Goal: Check status: Check status

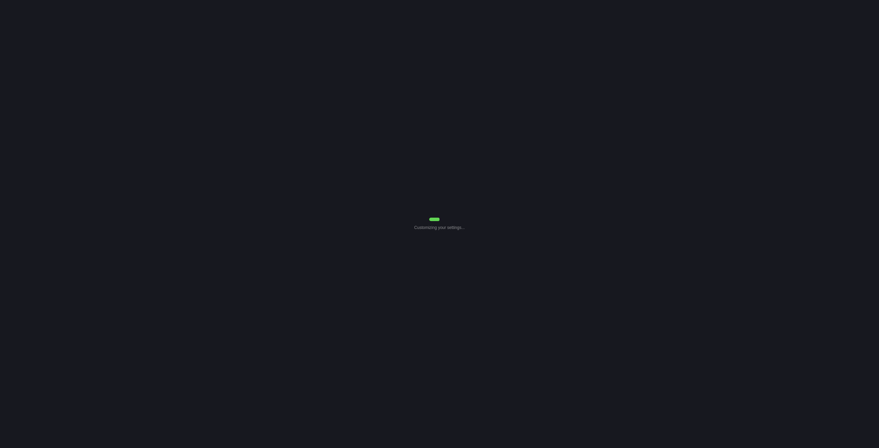
select select "7"
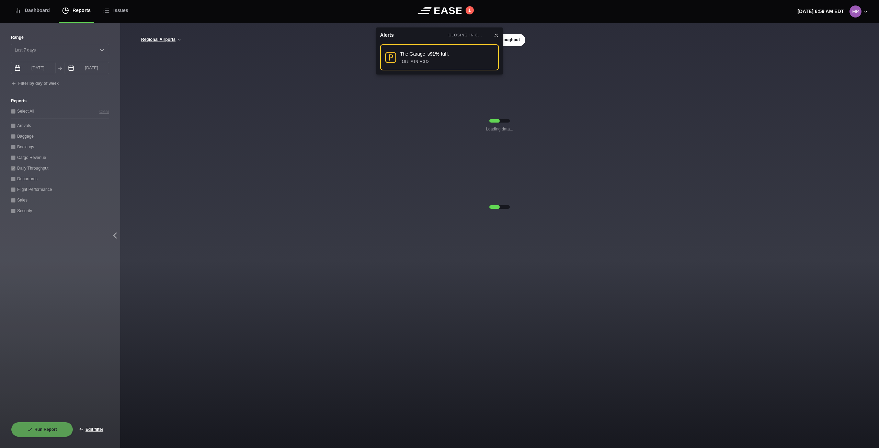
click at [495, 35] on icon at bounding box center [496, 35] width 5 height 5
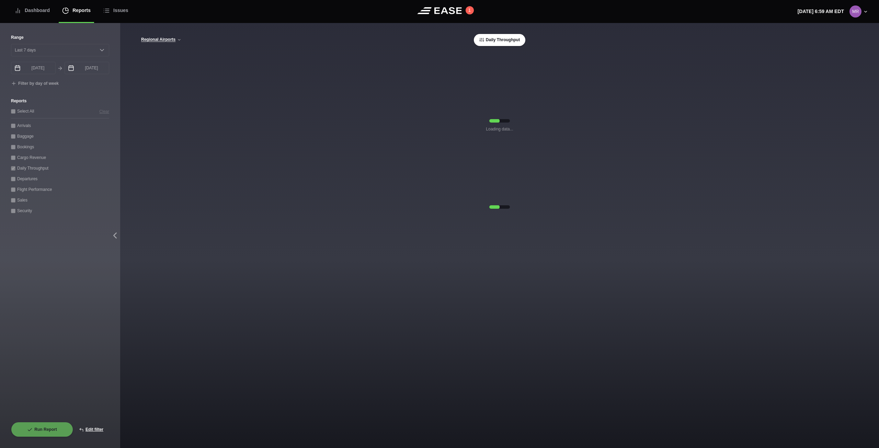
click at [282, 32] on div "[GEOGRAPHIC_DATA] CVG Only All Airports Daily Throughput Loading data..." at bounding box center [499, 118] width 759 height 191
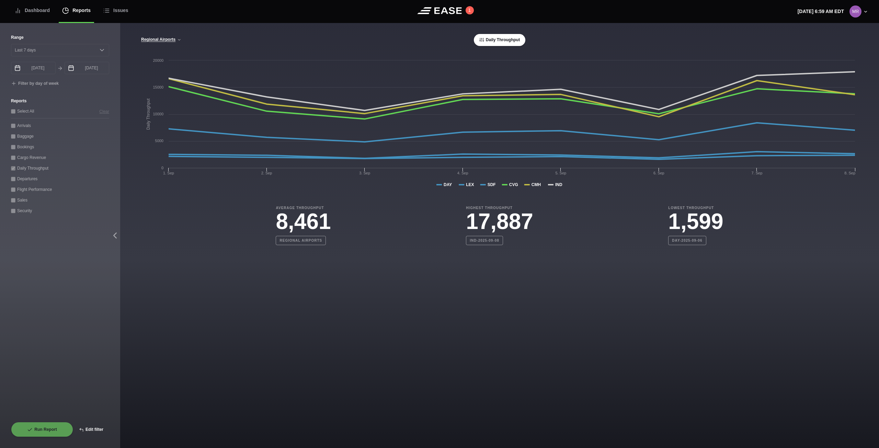
click at [102, 426] on button "Edit filter" at bounding box center [91, 429] width 36 height 15
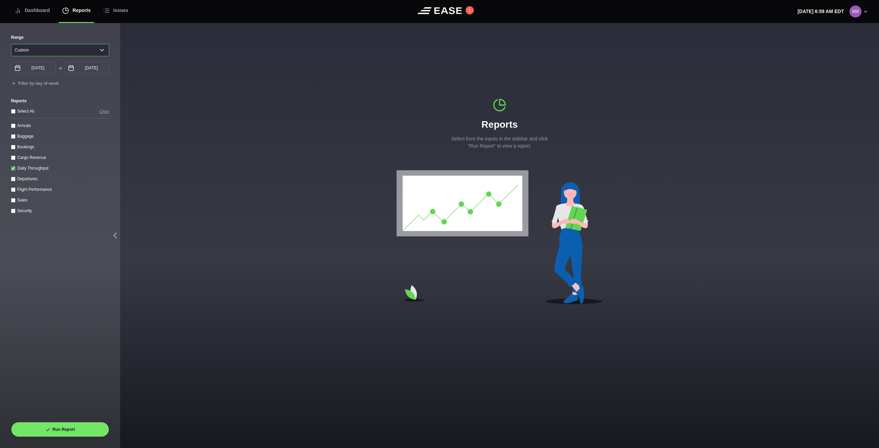
click at [93, 46] on select "[DATE] Last 7 days Last 14 days Last 30 days Last 6 weeks Custom" at bounding box center [60, 50] width 98 height 12
select select "7"
click at [11, 44] on select "[DATE] Last 7 days Last 14 days Last 30 days Last 6 weeks Custom" at bounding box center [60, 50] width 98 height 12
type input "[DATE]"
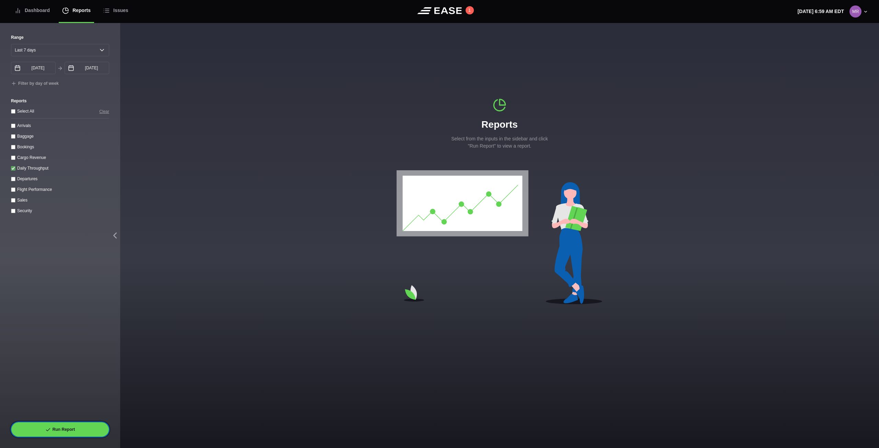
click at [97, 430] on button "Run Report" at bounding box center [60, 429] width 98 height 15
select select "7"
